Goal: Information Seeking & Learning: Learn about a topic

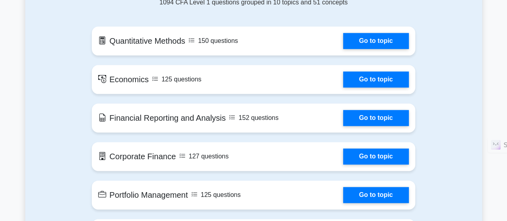
scroll to position [460, 0]
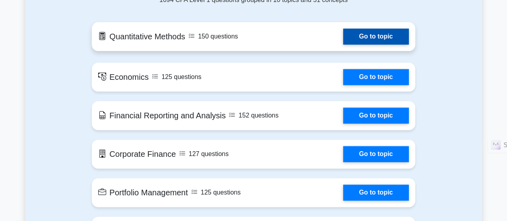
click at [369, 36] on link "Go to topic" at bounding box center [376, 36] width 66 height 16
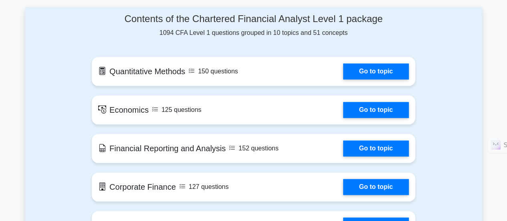
scroll to position [425, 0]
